Goal: Task Accomplishment & Management: Complete application form

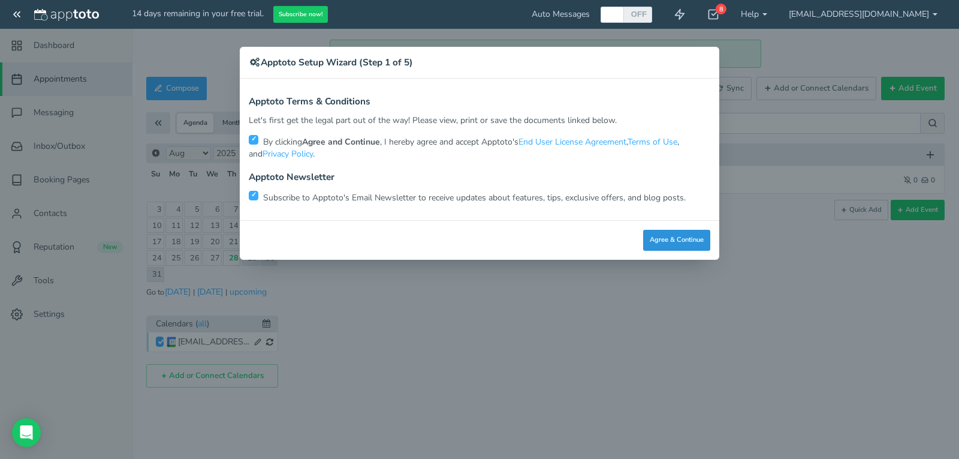
click at [680, 237] on button "Agree & Continue" at bounding box center [676, 240] width 67 height 21
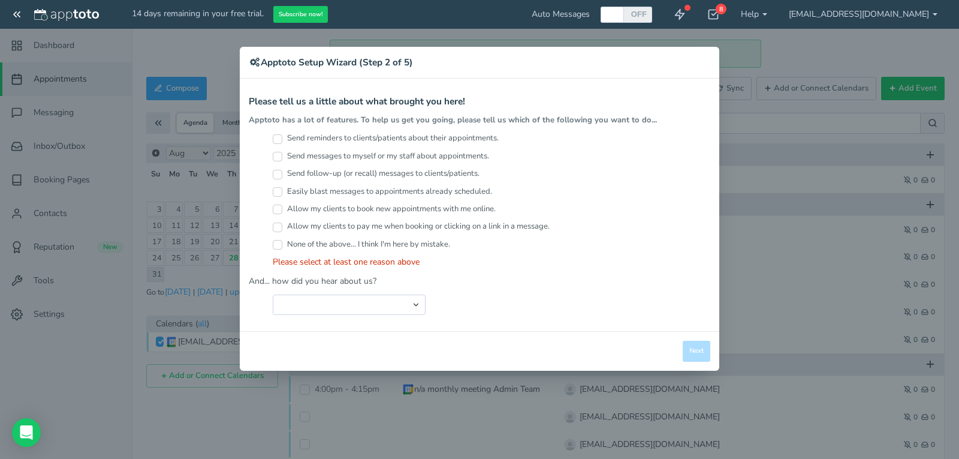
click at [324, 143] on label "Send reminders to clients/patients about their appointments." at bounding box center [386, 137] width 226 height 11
click at [282, 143] on input "Send reminders to clients/patients about their appointments." at bounding box center [278, 139] width 10 height 10
checkbox input "true"
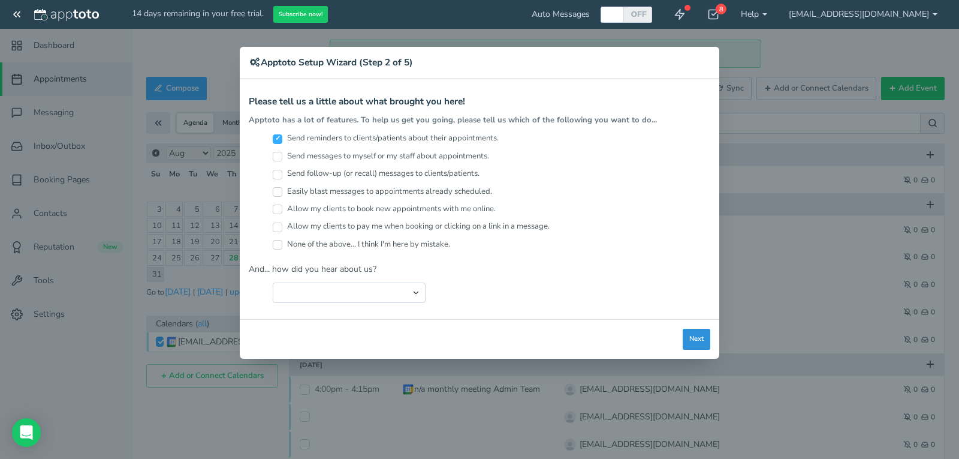
click at [690, 343] on button "Next" at bounding box center [697, 338] width 28 height 21
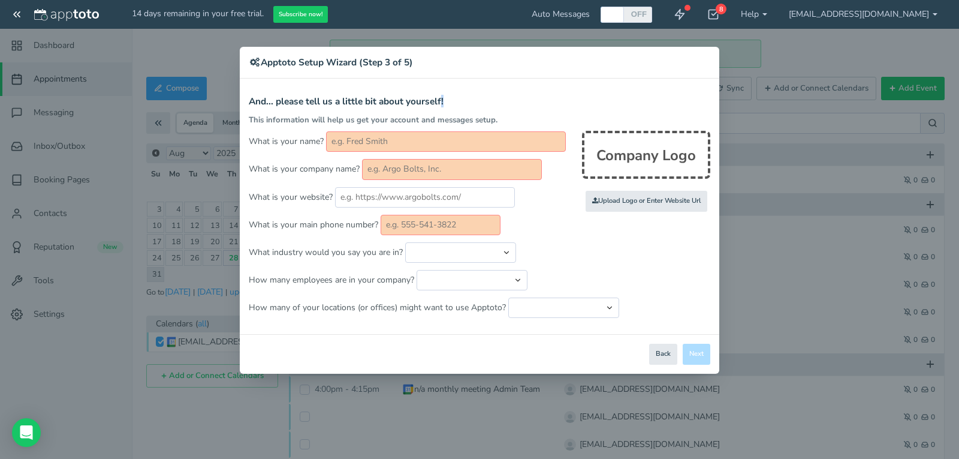
click at [444, 86] on div "Apptoto Terms & Conditions Let's first get the legal part out of the way! Pleas…" at bounding box center [480, 206] width 480 height 255
click at [186, 55] on div "× Apptoto Setup Wizard (Step 3 of 5) Apptoto Terms & Conditions Let's first get…" at bounding box center [479, 229] width 959 height 459
click at [395, 141] on input "text" at bounding box center [446, 141] width 240 height 20
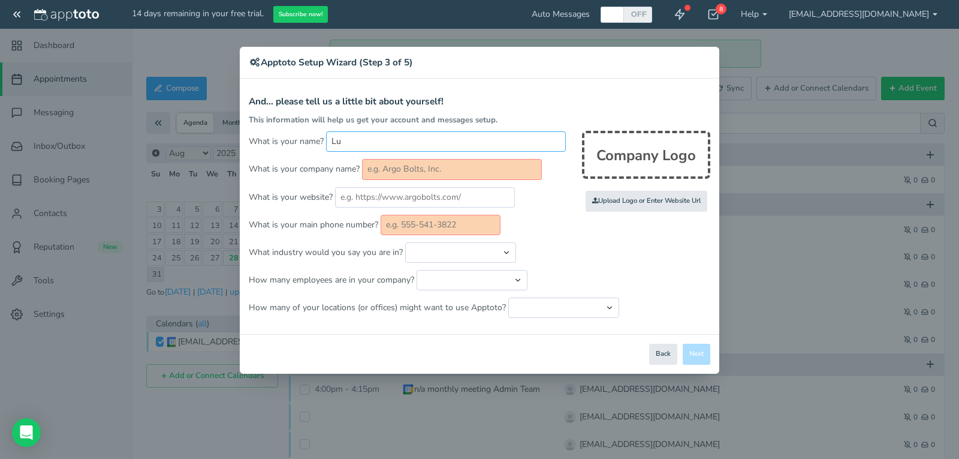
type input "L"
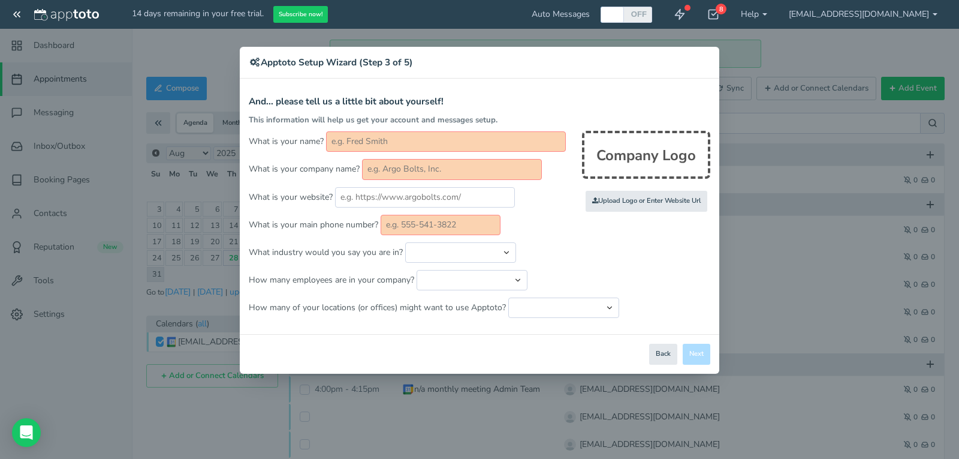
click at [626, 152] on div "Company Logo" at bounding box center [646, 155] width 128 height 48
click at [924, 14] on div "× Apptoto Setup Wizard (Step 3 of 5) Apptoto Terms & Conditions Let's first get…" at bounding box center [479, 229] width 959 height 459
click at [934, 10] on div "× Apptoto Setup Wizard (Step 3 of 5) Apptoto Terms & Conditions Let's first get…" at bounding box center [479, 229] width 959 height 459
click at [668, 358] on button "Back" at bounding box center [663, 353] width 28 height 21
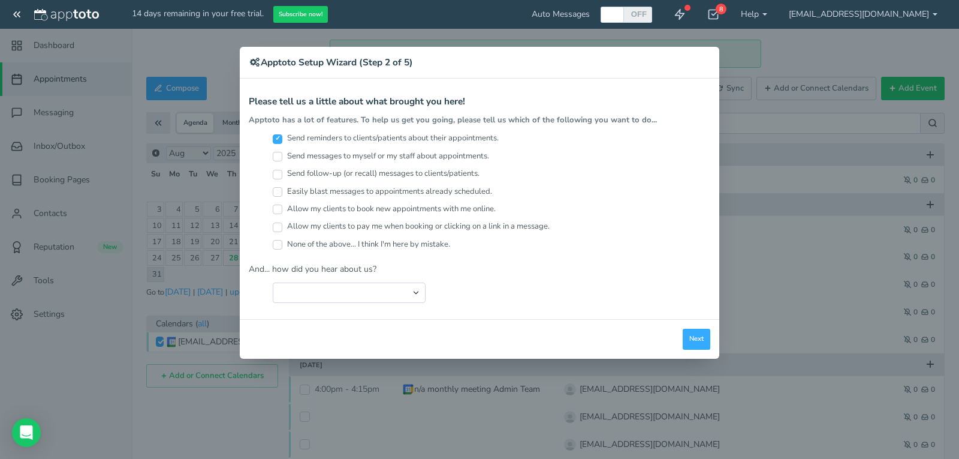
click at [10, 13] on div "× Apptoto Setup Wizard (Step 2 of 5) Apptoto Terms & Conditions Let's first get…" at bounding box center [479, 229] width 959 height 459
click at [11, 13] on div "× Apptoto Setup Wizard (Step 2 of 5) Apptoto Terms & Conditions Let's first get…" at bounding box center [479, 229] width 959 height 459
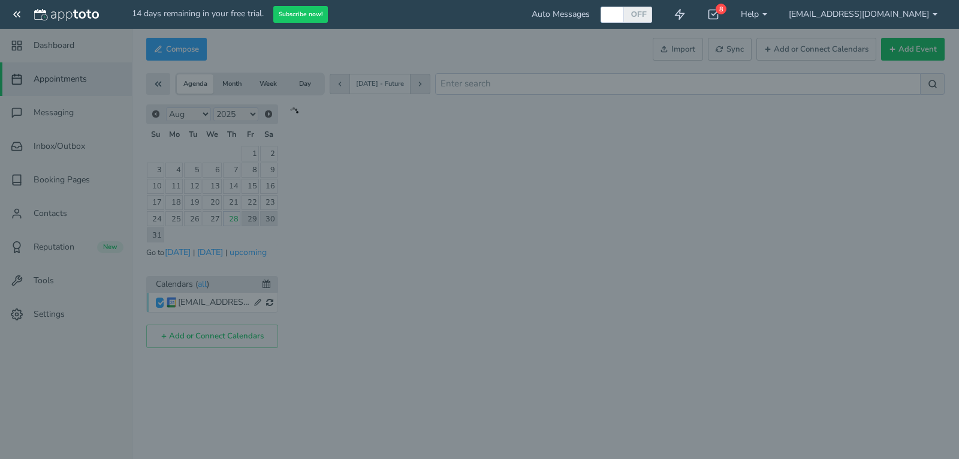
checkbox input "true"
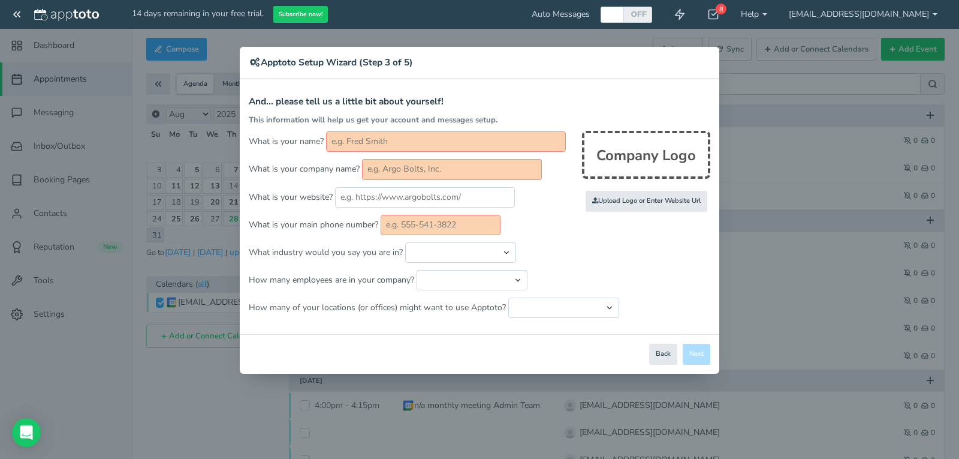
scroll to position [35, 0]
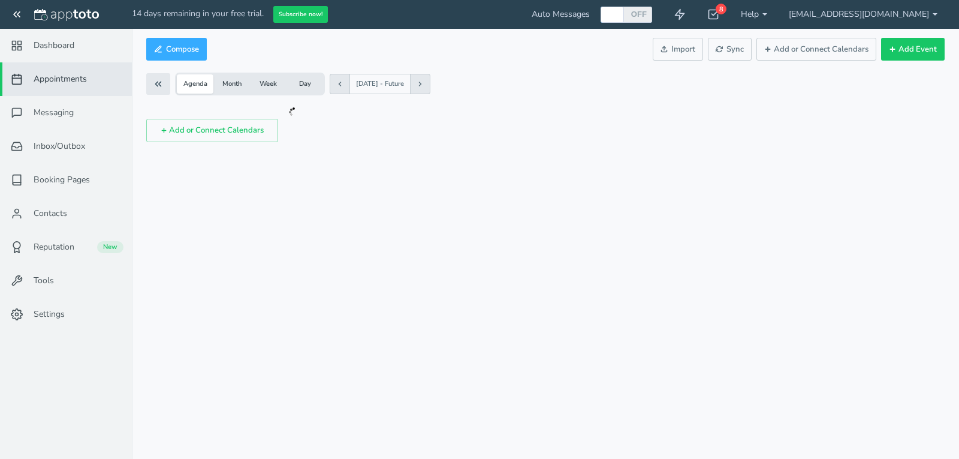
checkbox input "true"
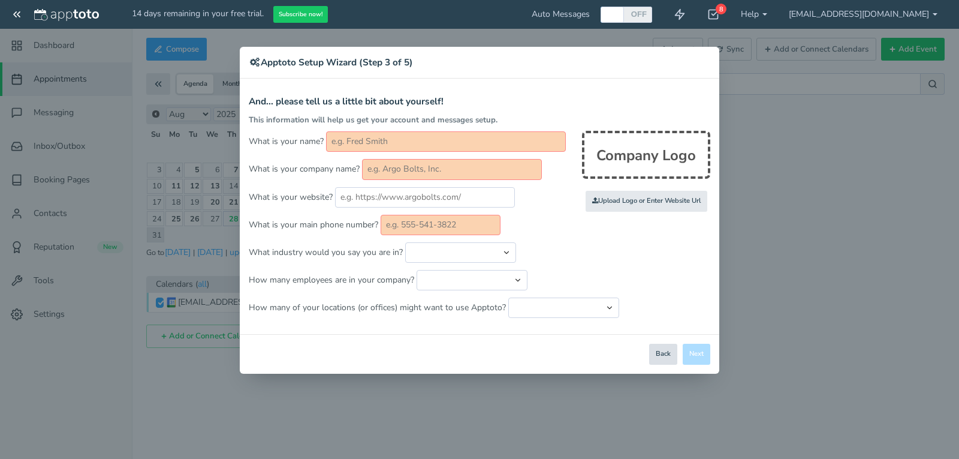
click at [670, 361] on button "Back" at bounding box center [663, 353] width 28 height 21
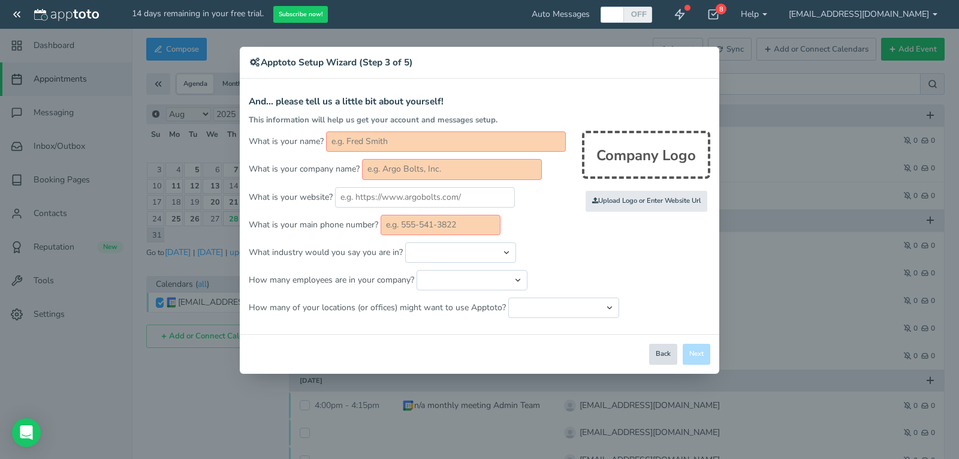
click at [654, 349] on button "Back" at bounding box center [663, 353] width 28 height 21
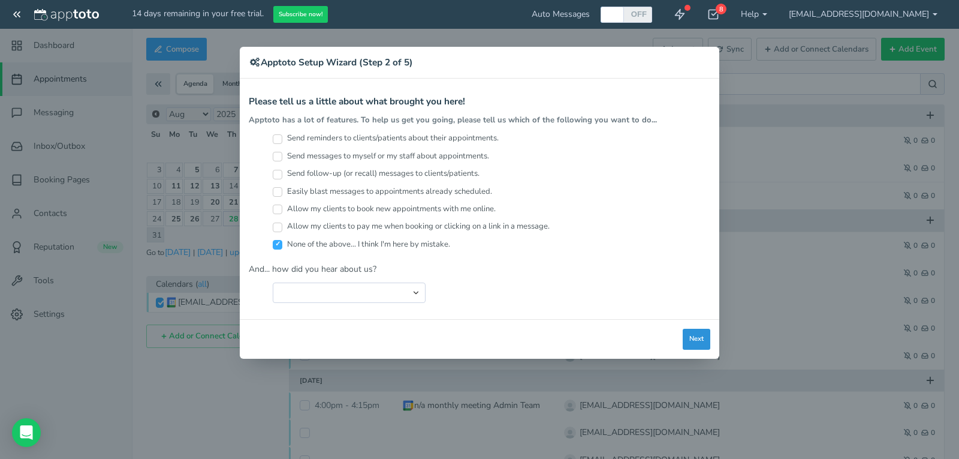
click at [688, 339] on button "Next" at bounding box center [697, 338] width 28 height 21
